Goal: Book appointment/travel/reservation

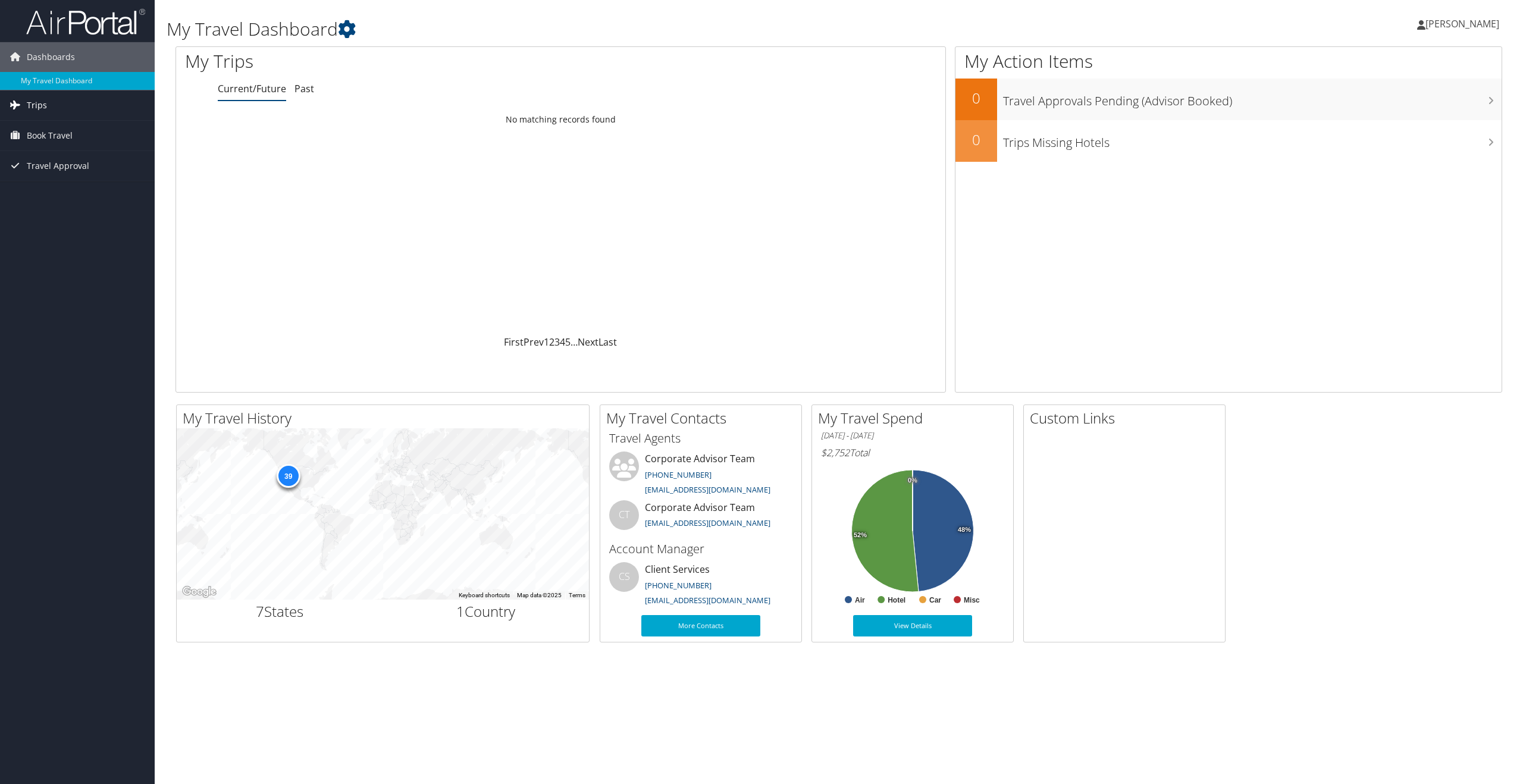
click at [53, 104] on link "Trips" at bounding box center [77, 105] width 155 height 30
click at [66, 130] on link "Current/Future Trips" at bounding box center [77, 129] width 155 height 18
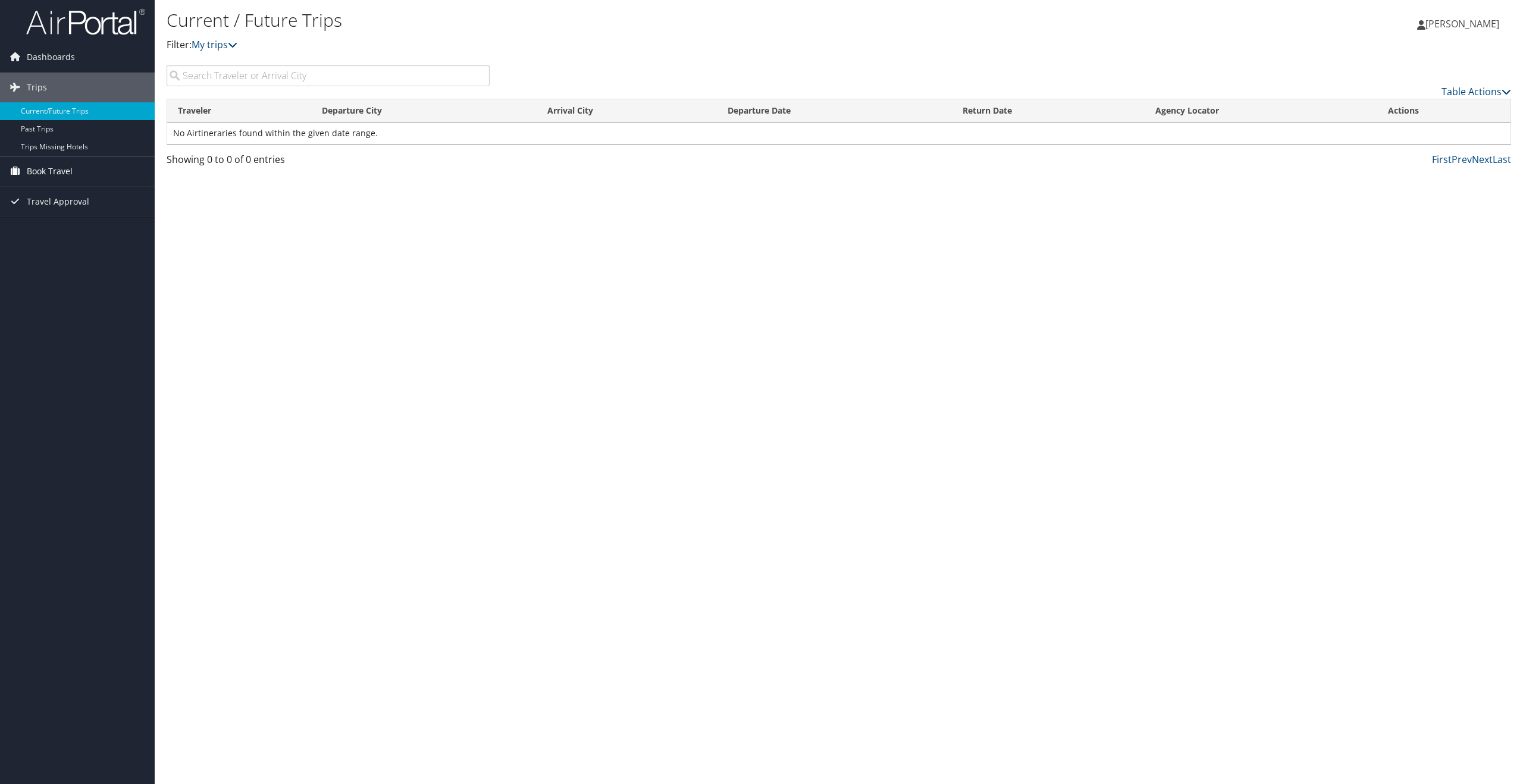
click at [98, 170] on link "Book Travel" at bounding box center [77, 171] width 155 height 30
click at [93, 195] on link "Agent Booking Request" at bounding box center [77, 195] width 155 height 18
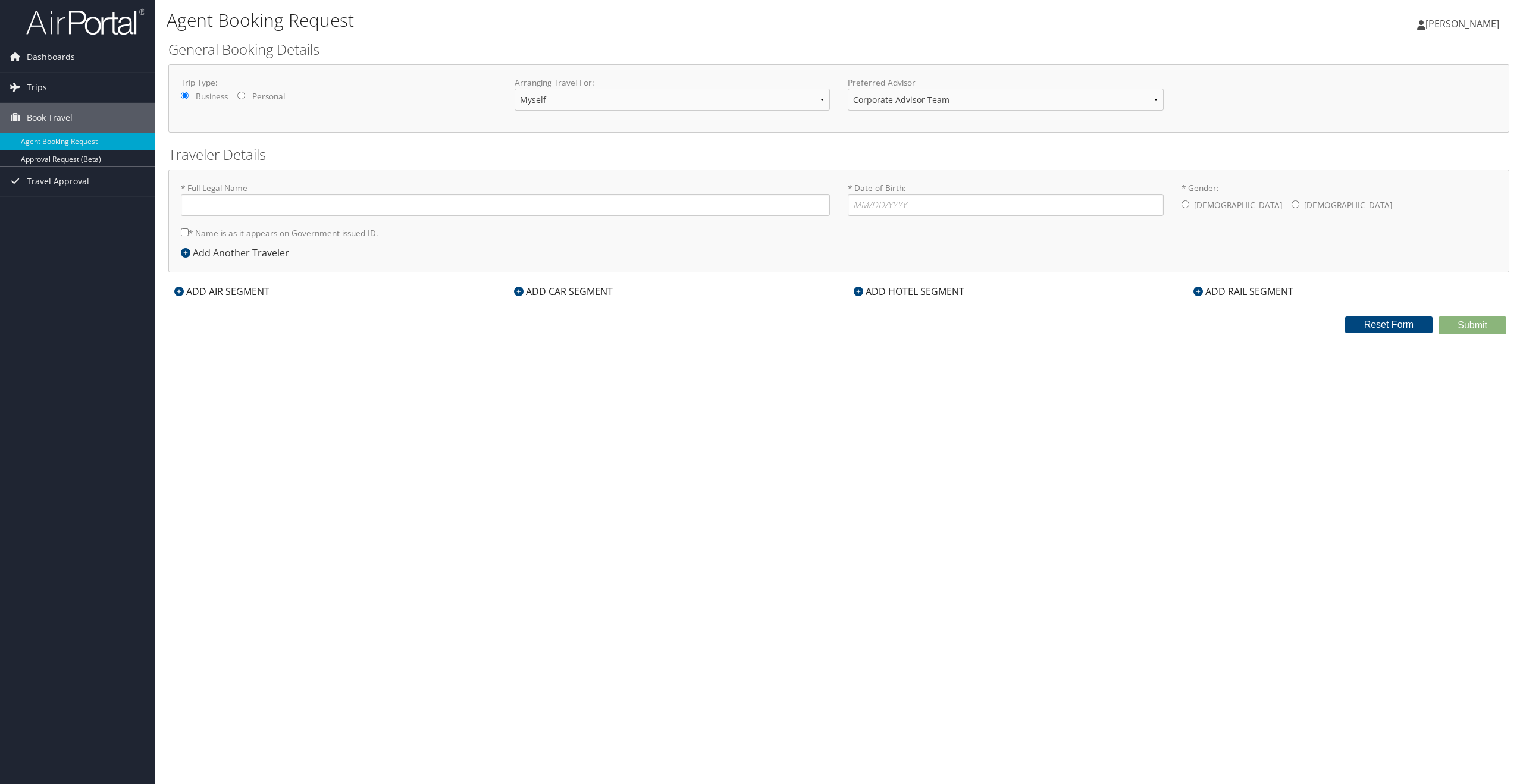
type input "Kevin Markle"
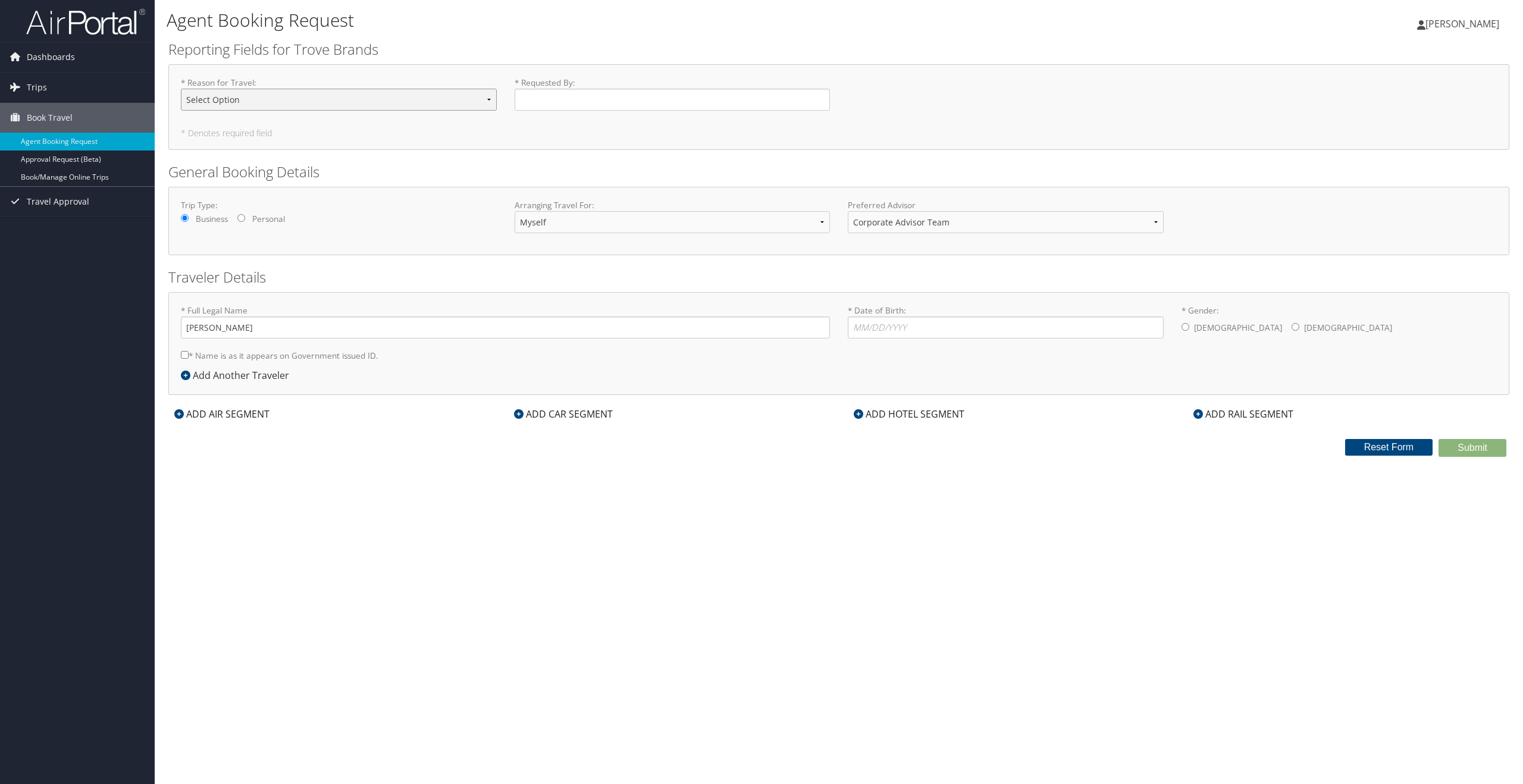
click at [285, 98] on select "Select Option Business Travel Conference Guest Tradeshow" at bounding box center [338, 100] width 316 height 22
select select "Business Travel"
click at [181, 89] on select "Select Option Business Travel Conference Guest Tradeshow" at bounding box center [338, 100] width 316 height 22
click at [600, 105] on input "* Requested By : Required" at bounding box center [672, 100] width 316 height 22
type input "[PERSON_NAME]"
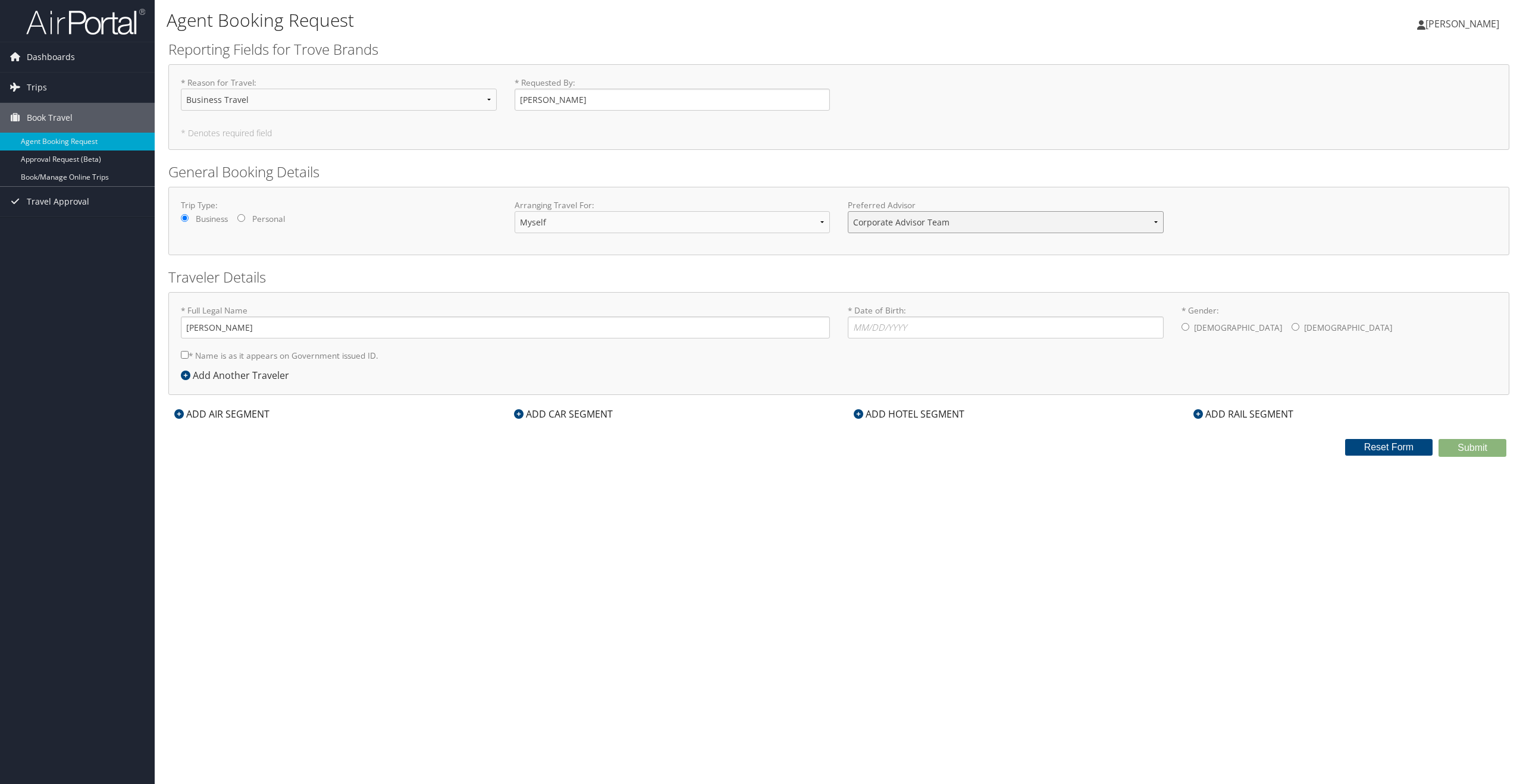
click at [925, 223] on select "Corporate Advisor Team Corporate Advisor Team" at bounding box center [1005, 222] width 316 height 22
click at [916, 332] on input "* Date of Birth: Invalid Date" at bounding box center [1005, 327] width 316 height 22
type input "09/26/1983"
click at [1188, 325] on input "* Gender: Male Female" at bounding box center [1185, 326] width 7 height 7
radio input "true"
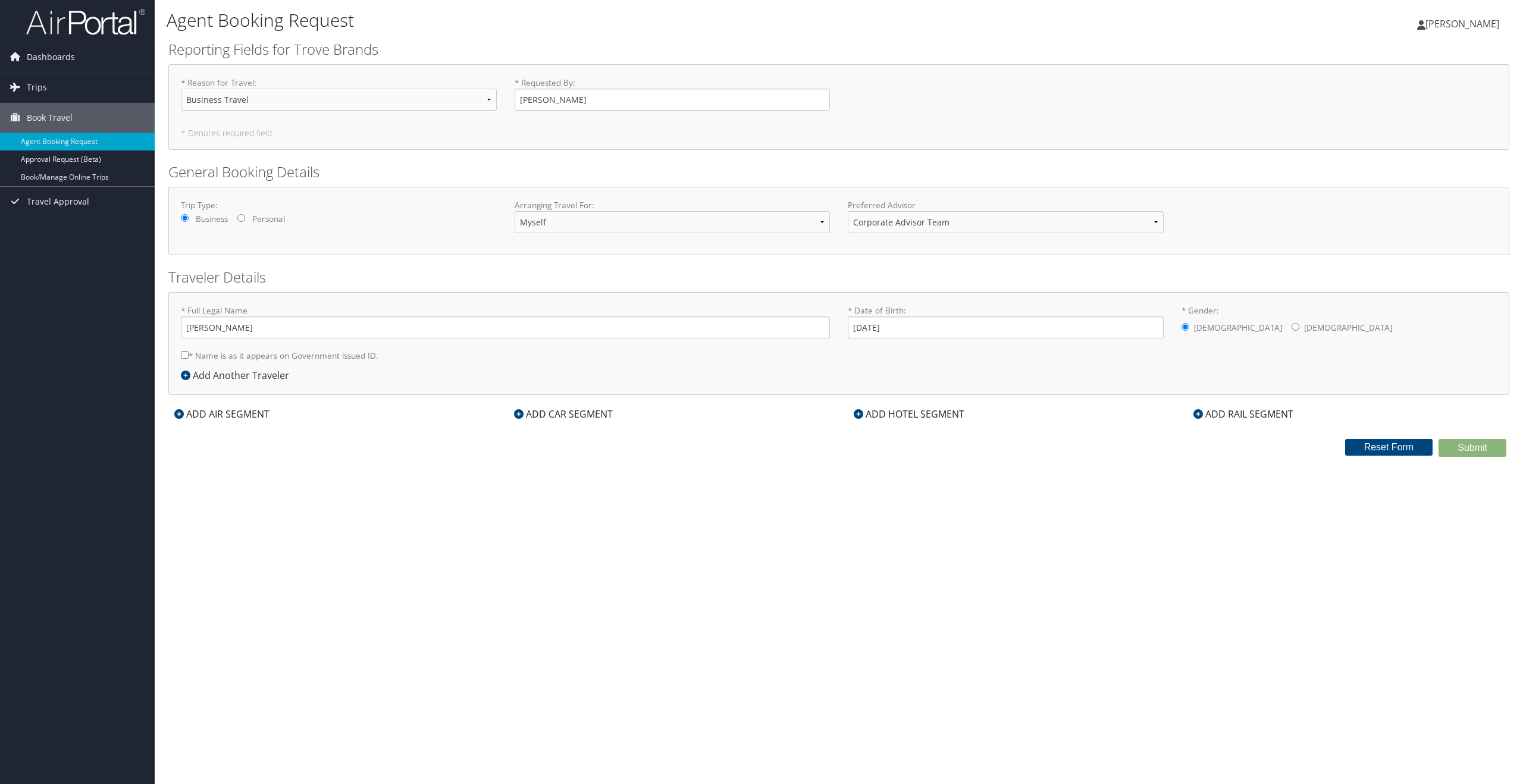
click at [183, 356] on input "* Name is as it appears on Government issued ID." at bounding box center [184, 355] width 7 height 7
click at [183, 355] on input "* Name is as it appears on Government issued ID." at bounding box center [184, 355] width 7 height 7
checkbox input "false"
click at [212, 329] on input "Kevin Markle" at bounding box center [505, 327] width 649 height 22
type input "Kevin James Markle"
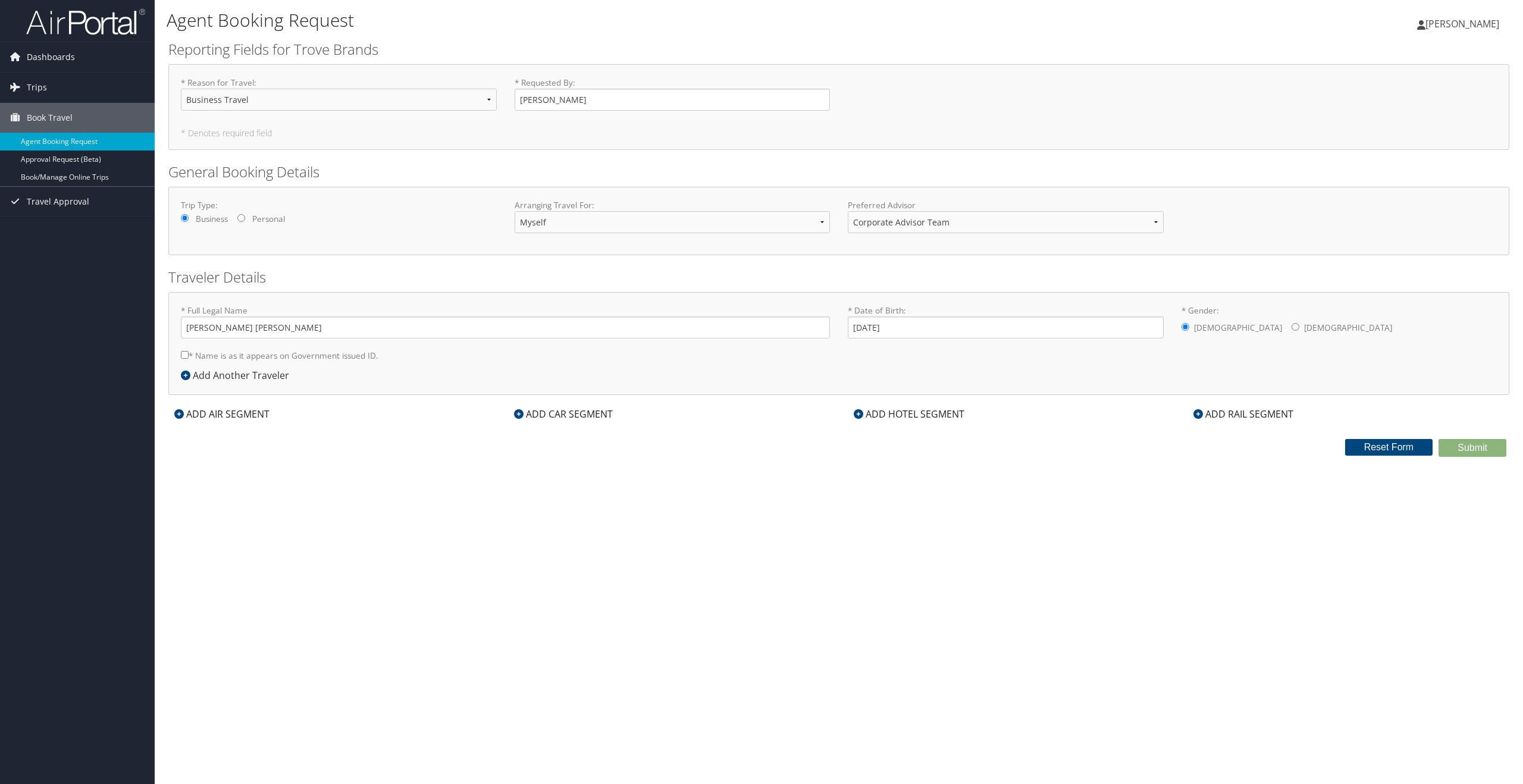
click at [184, 356] on input "* Name is as it appears on Government issued ID." at bounding box center [184, 355] width 7 height 7
checkbox input "true"
click at [615, 222] on select "Myself Another Traveler Guest Traveler" at bounding box center [672, 222] width 316 height 22
click at [515, 211] on select "Myself Another Traveler Guest Traveler" at bounding box center [672, 222] width 316 height 22
click at [1011, 225] on select "Corporate Advisor Team Corporate Advisor Team" at bounding box center [1005, 222] width 316 height 22
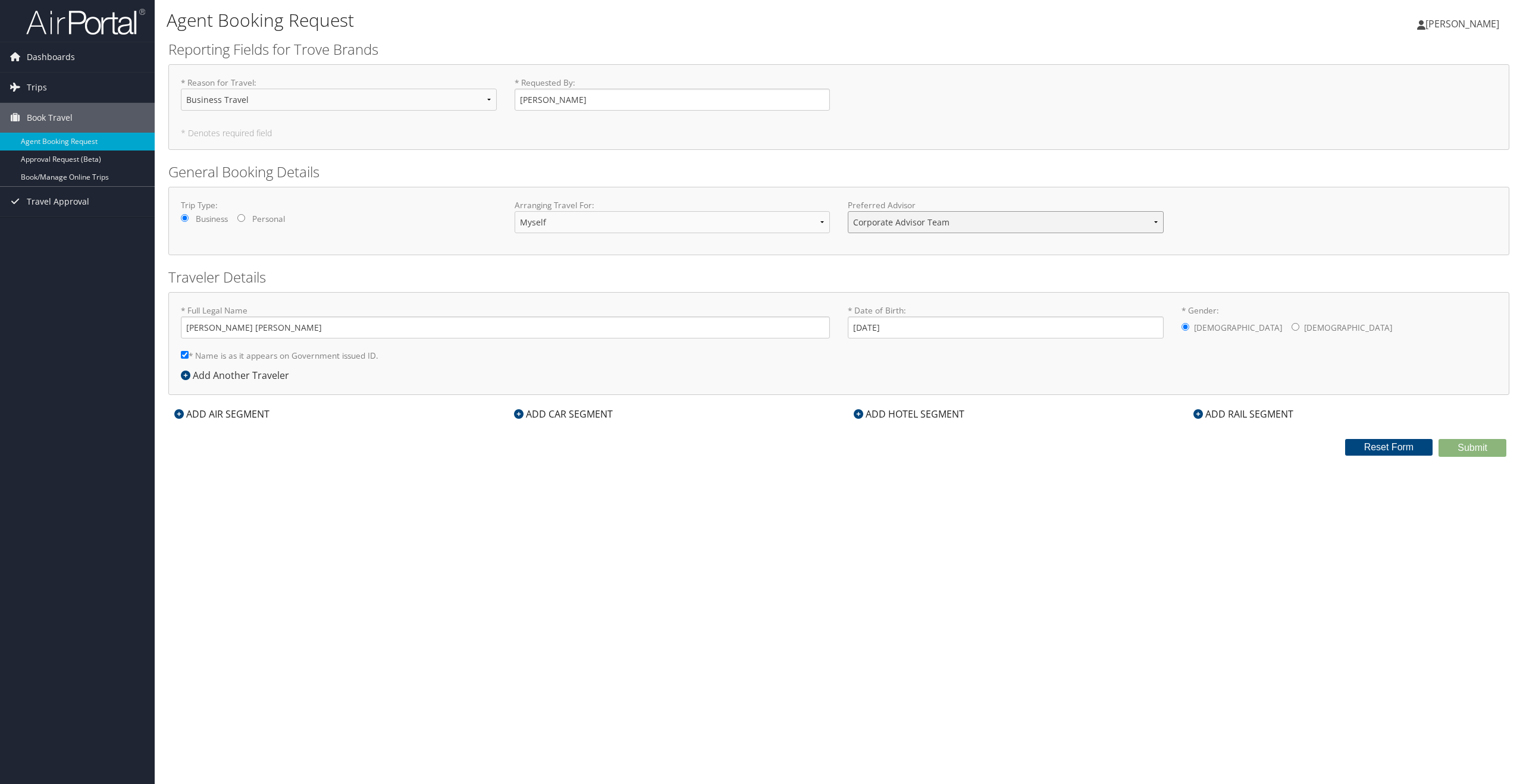
select select "trips@cbtravel.com"
click at [848, 211] on select "Corporate Advisor Team Corporate Advisor Team" at bounding box center [1005, 222] width 316 height 22
click at [962, 223] on select "Corporate Advisor Team Corporate Advisor Team" at bounding box center [1005, 222] width 316 height 22
click at [848, 211] on select "Corporate Advisor Team Corporate Advisor Team" at bounding box center [1005, 222] width 316 height 22
click at [771, 224] on select "Myself Another Traveler Guest Traveler" at bounding box center [672, 222] width 316 height 22
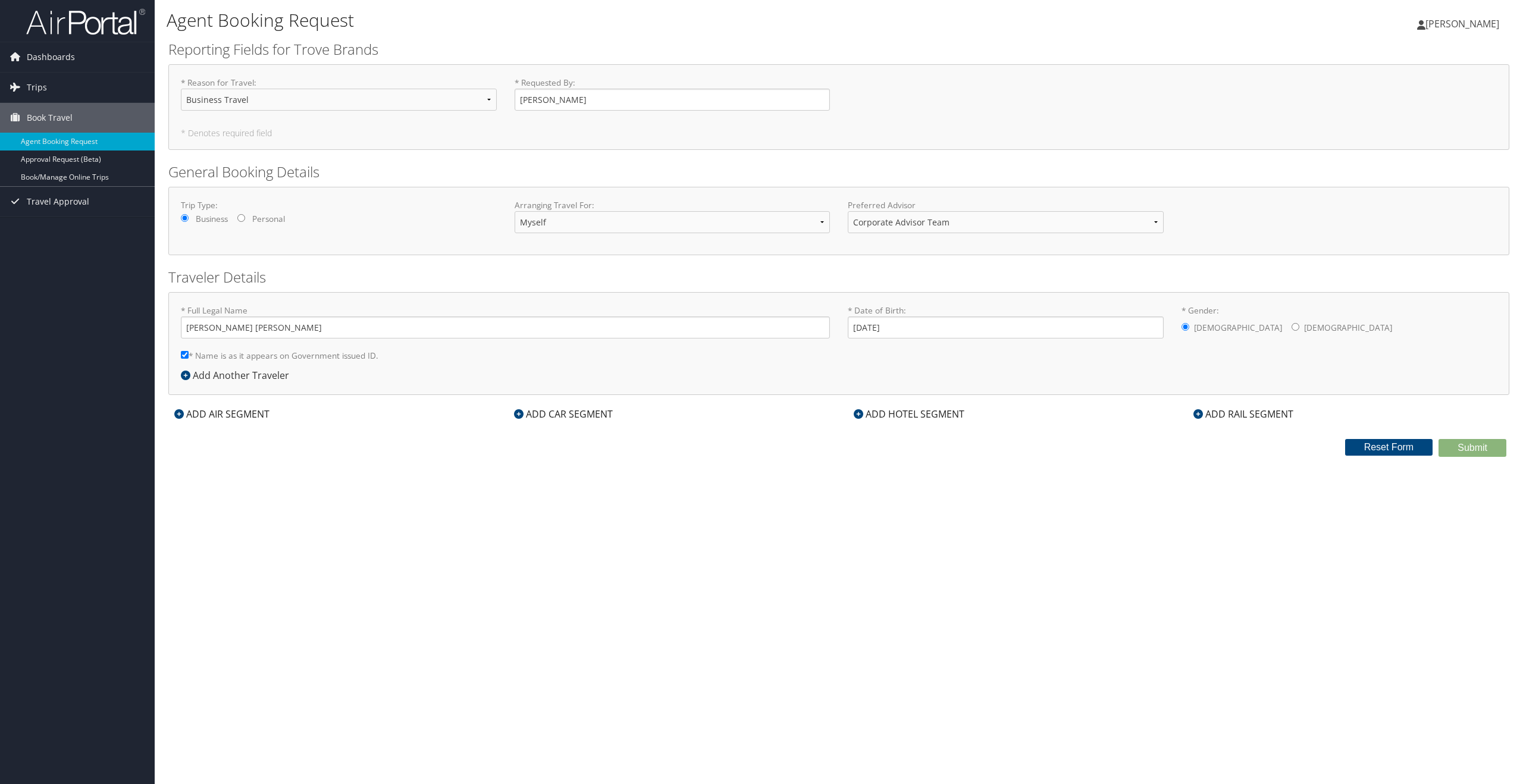
click at [959, 195] on div "Trip Type: Business Personal Arranging Travel For: Myself Another Traveler Gues…" at bounding box center [838, 221] width 1341 height 68
click at [47, 53] on span "Dashboards" at bounding box center [50, 57] width 48 height 30
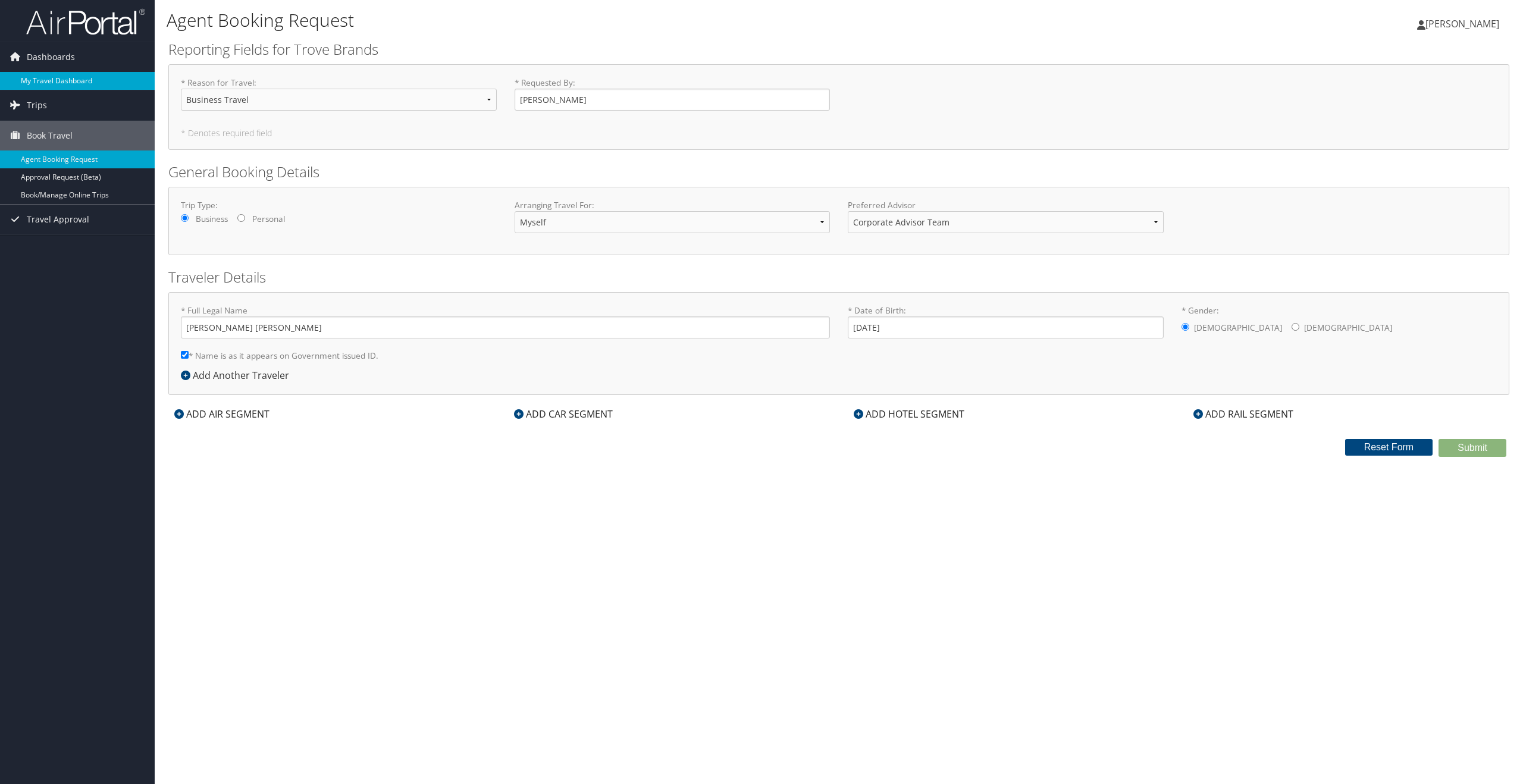
click at [60, 75] on link "My Travel Dashboard" at bounding box center [77, 81] width 155 height 18
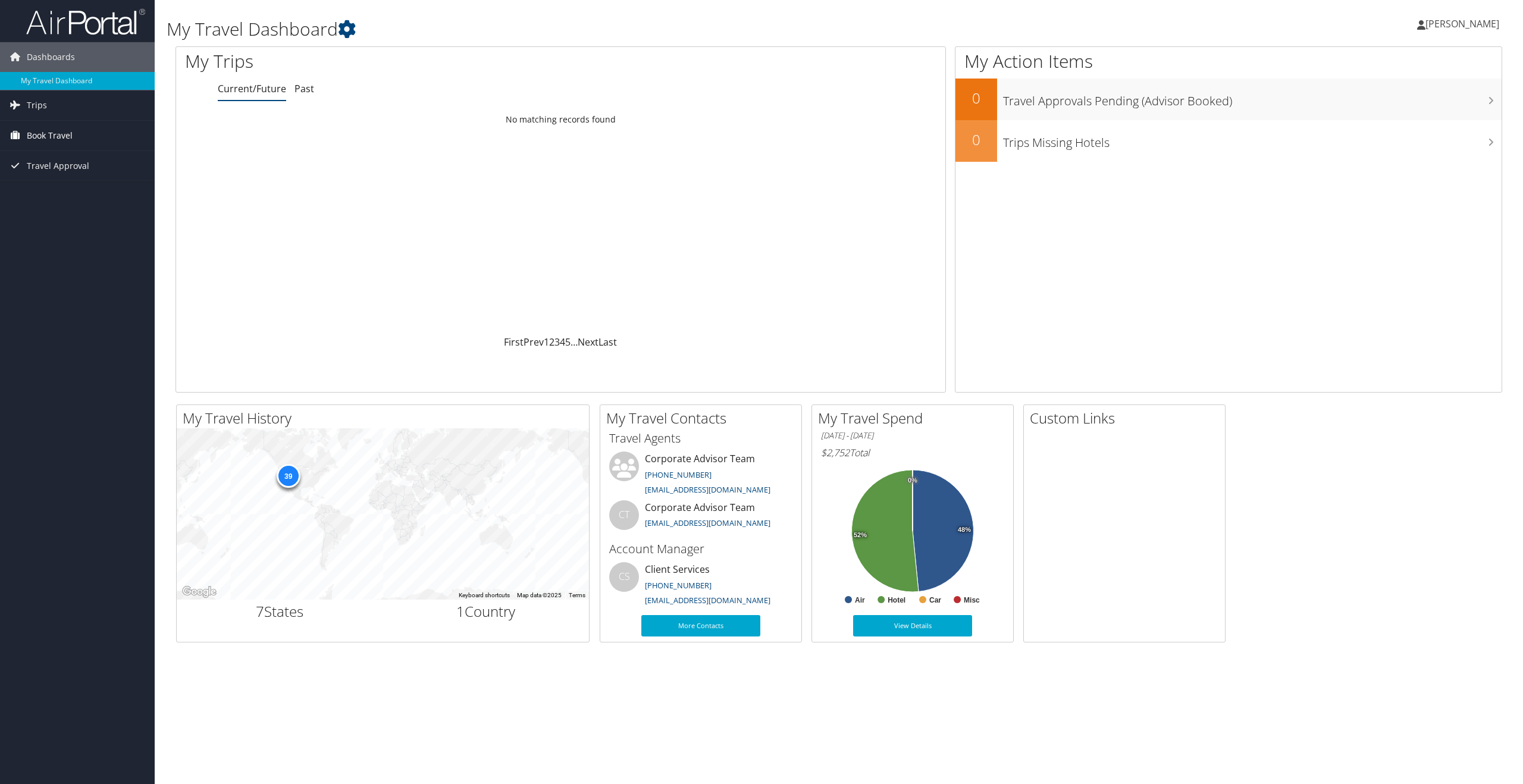
click at [57, 135] on span "Book Travel" at bounding box center [50, 135] width 46 height 30
click at [71, 195] on link "Book/Manage Online Trips" at bounding box center [77, 195] width 155 height 18
click at [72, 198] on link "Book/Manage Online Trips" at bounding box center [77, 195] width 155 height 18
